Goal: Navigation & Orientation: Find specific page/section

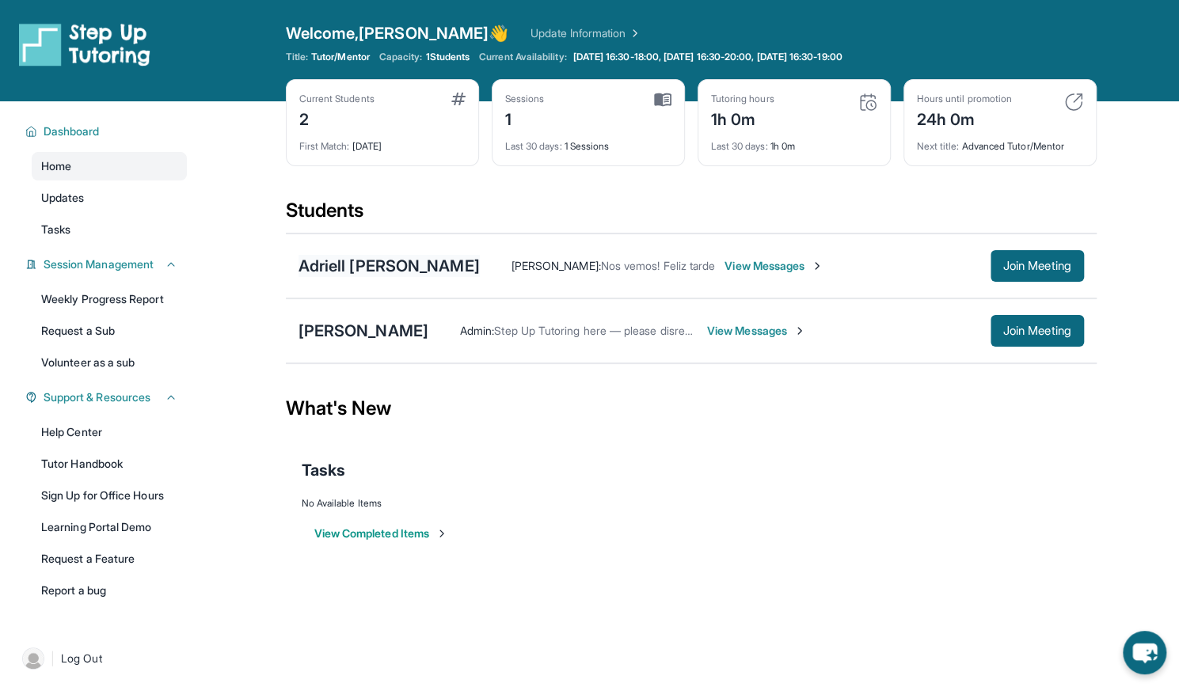
click at [404, 266] on div "Adriell [PERSON_NAME]" at bounding box center [389, 266] width 181 height 22
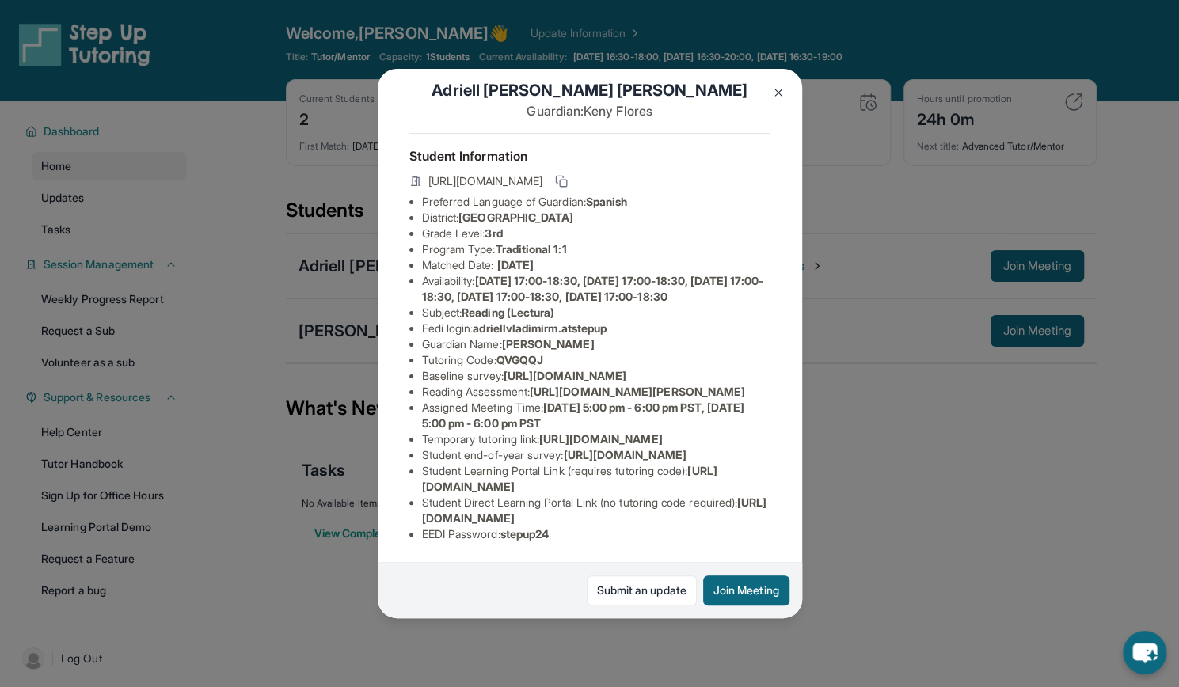
scroll to position [235, 0]
click at [775, 92] on img at bounding box center [778, 92] width 13 height 13
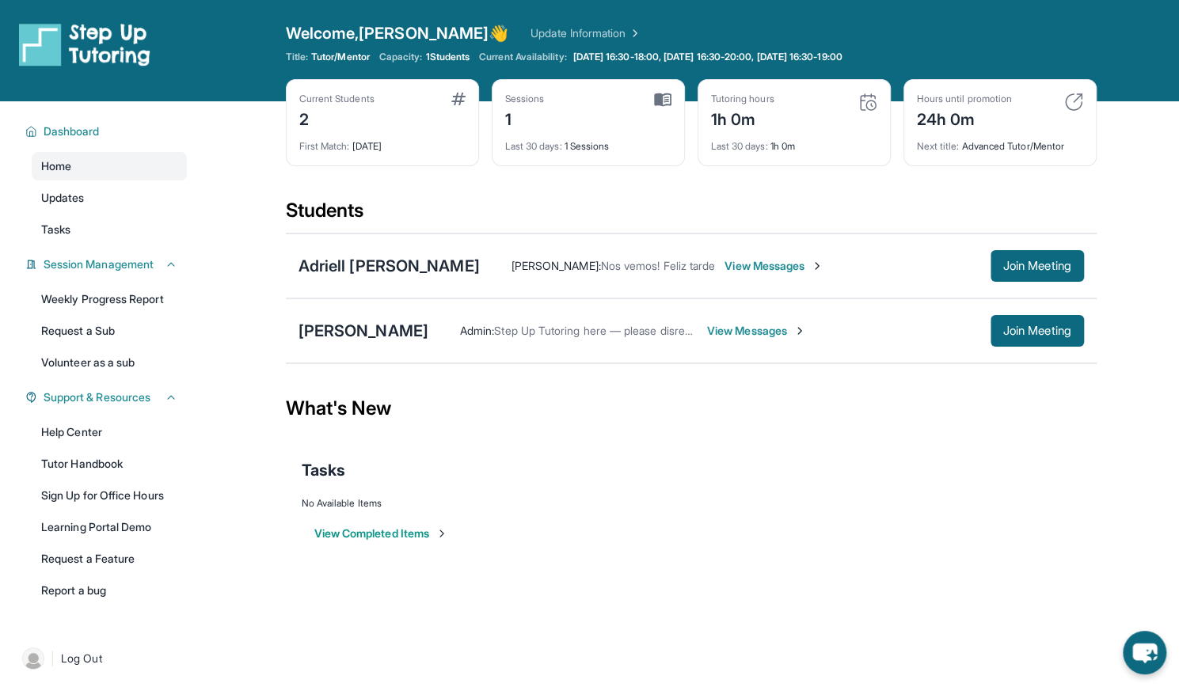
click at [707, 330] on span "View Messages" at bounding box center [756, 331] width 99 height 16
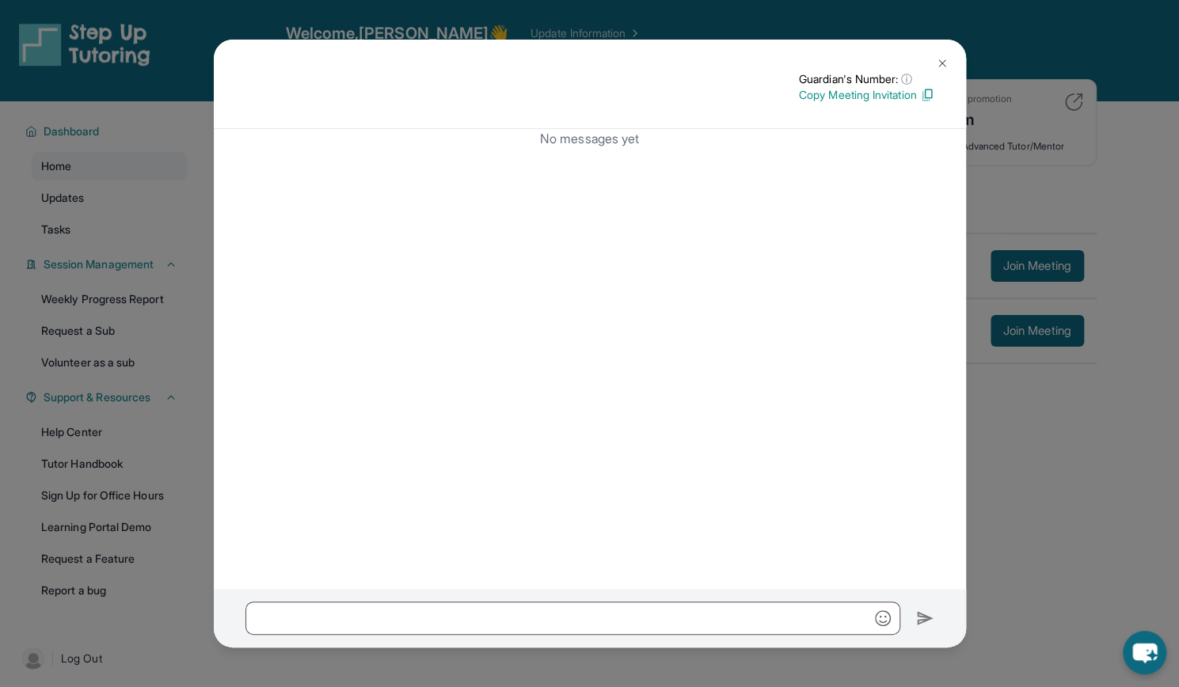
click at [933, 61] on button at bounding box center [943, 64] width 32 height 32
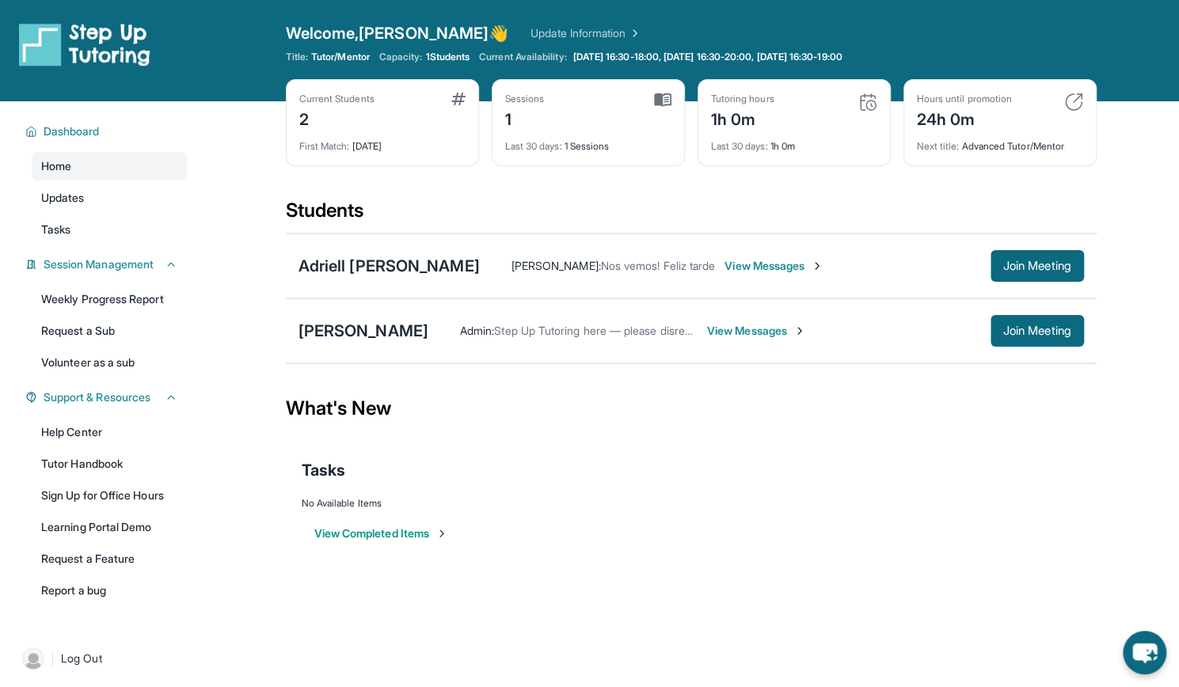
click at [1071, 100] on img at bounding box center [1073, 102] width 19 height 19
click at [1071, 108] on img at bounding box center [1073, 102] width 19 height 19
click at [1009, 150] on div "Next title : Advanced Tutor/Mentor" at bounding box center [1000, 142] width 166 height 22
click at [137, 295] on link "Weekly Progress Report" at bounding box center [109, 299] width 155 height 29
click at [111, 531] on link "Learning Portal Demo" at bounding box center [109, 527] width 155 height 29
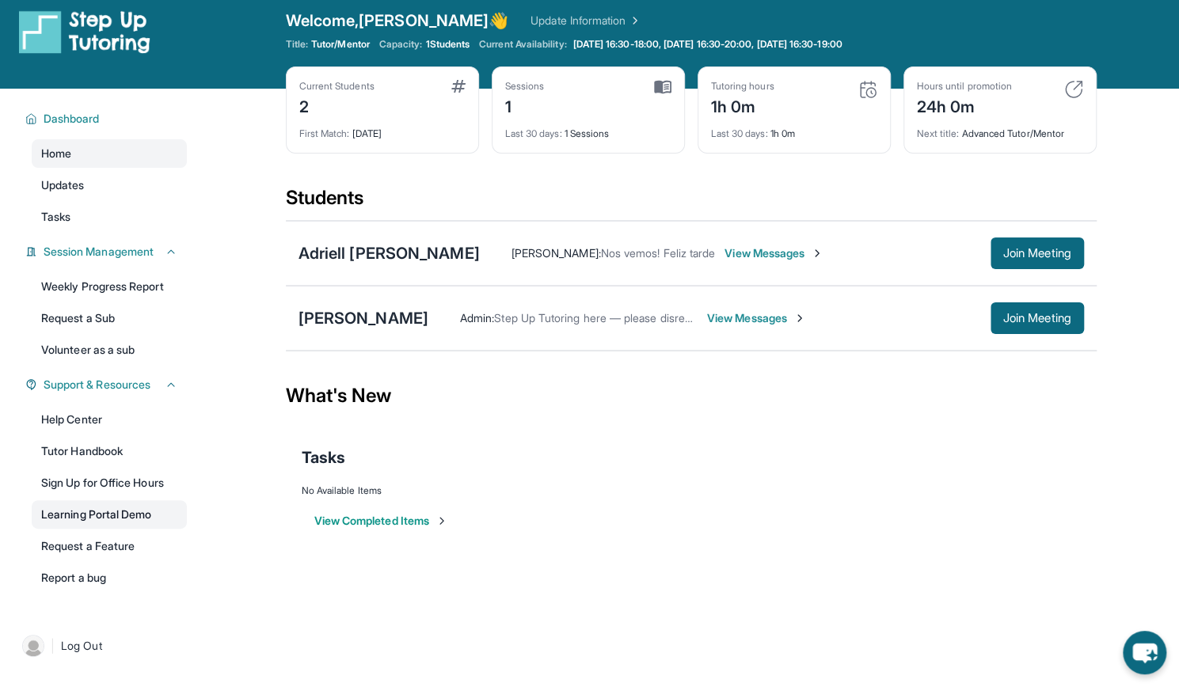
scroll to position [101, 0]
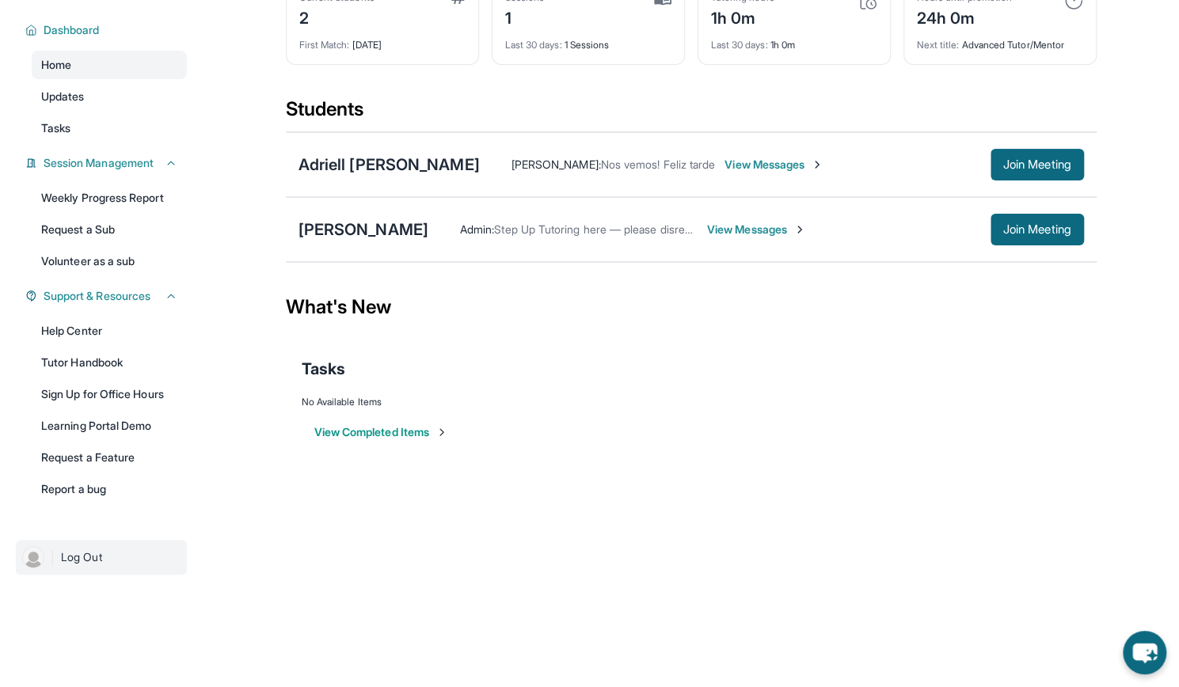
click at [81, 558] on span "Log Out" at bounding box center [81, 558] width 41 height 16
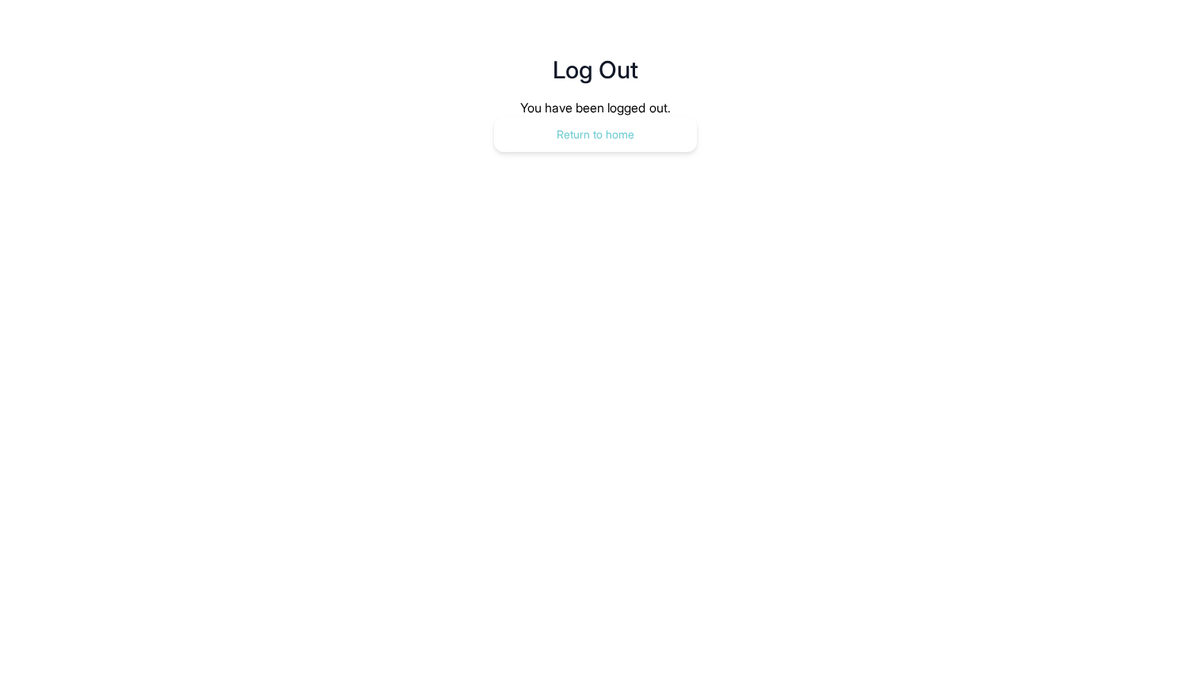
click at [593, 129] on button "Return to home" at bounding box center [595, 134] width 203 height 35
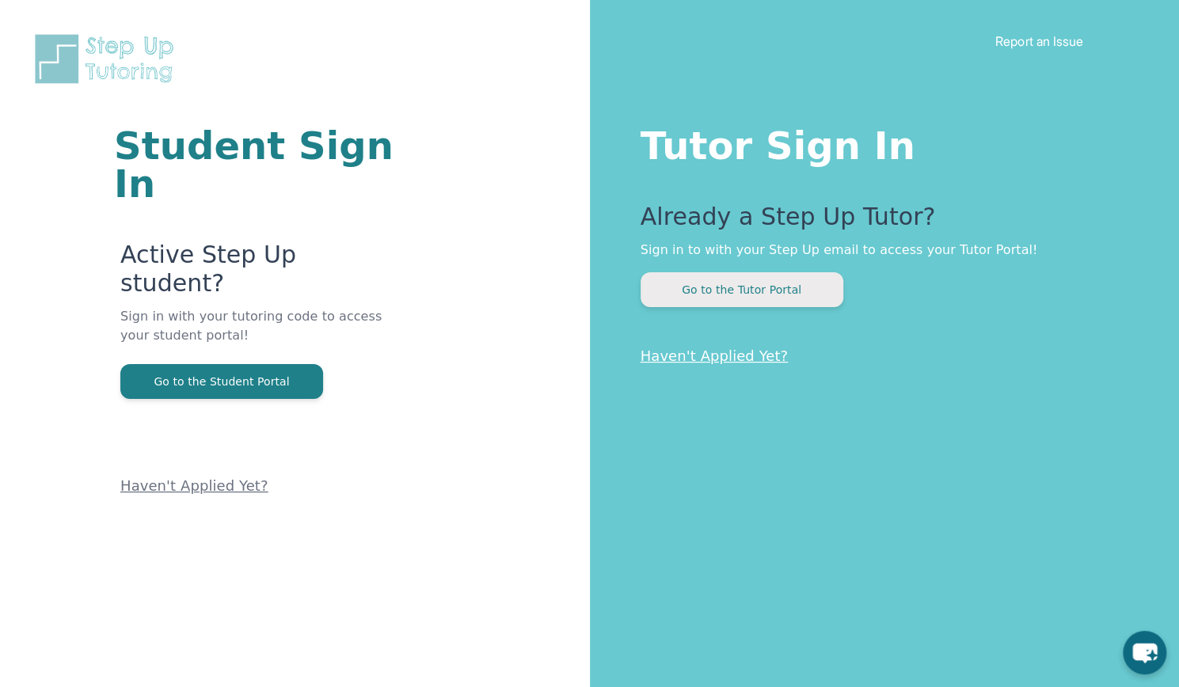
click at [699, 289] on button "Go to the Tutor Portal" at bounding box center [742, 289] width 203 height 35
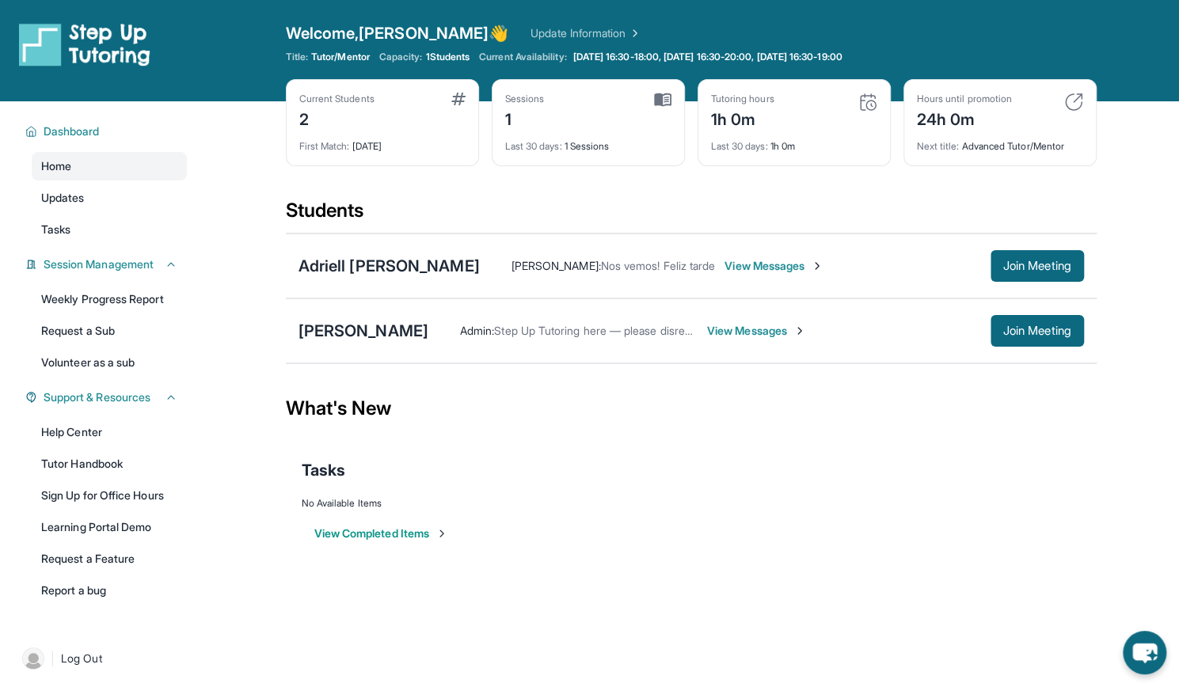
click at [707, 333] on span "View Messages" at bounding box center [756, 331] width 99 height 16
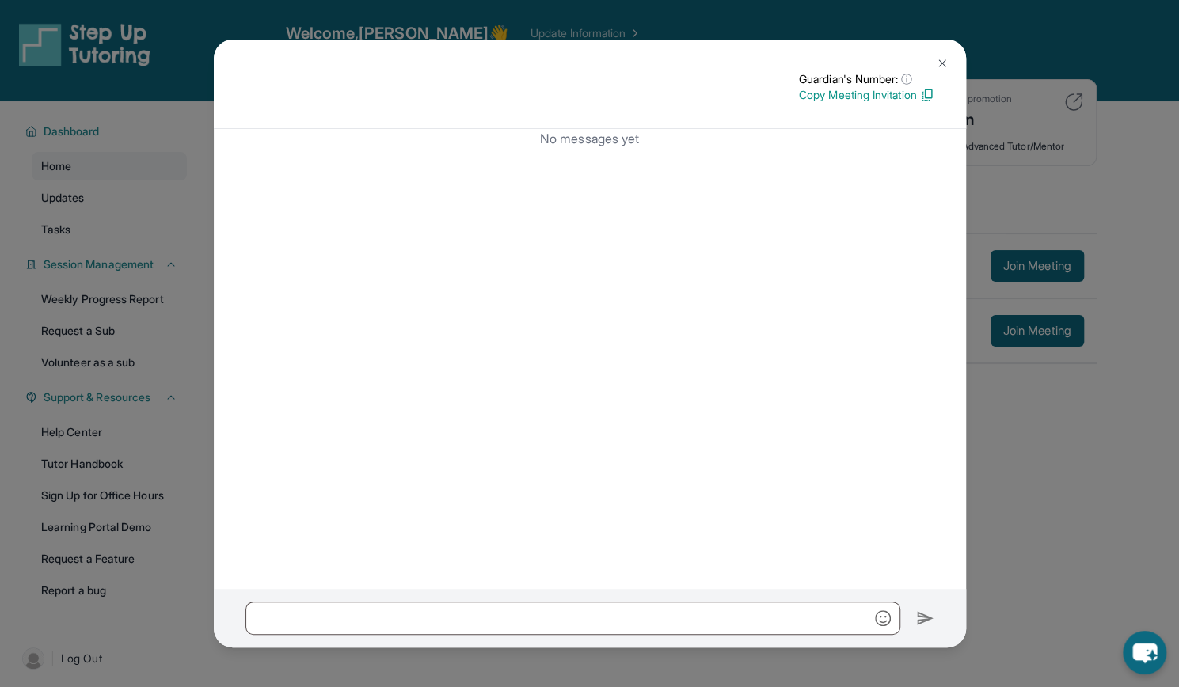
click at [938, 62] on img at bounding box center [942, 63] width 13 height 13
